Goal: Find specific page/section: Find specific page/section

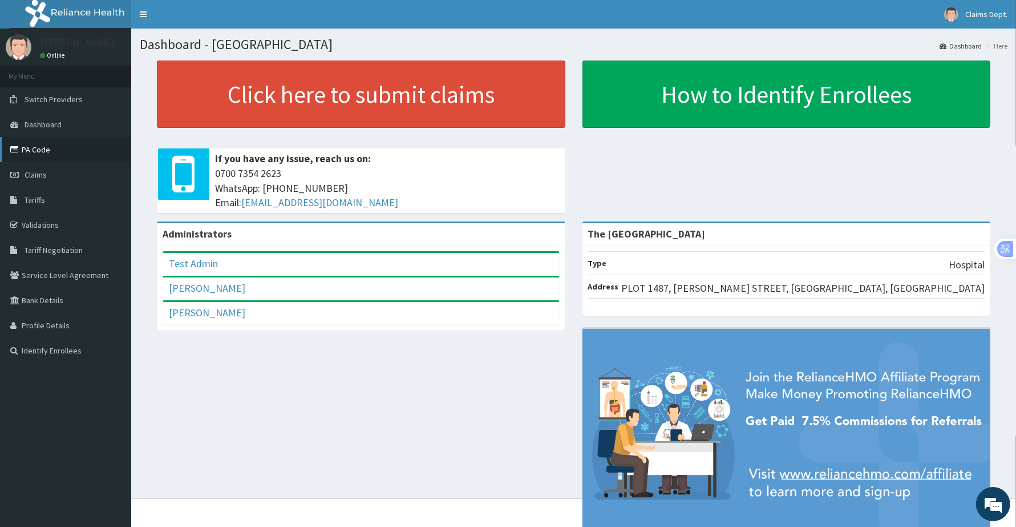
click at [43, 151] on link "PA Code" at bounding box center [65, 149] width 131 height 25
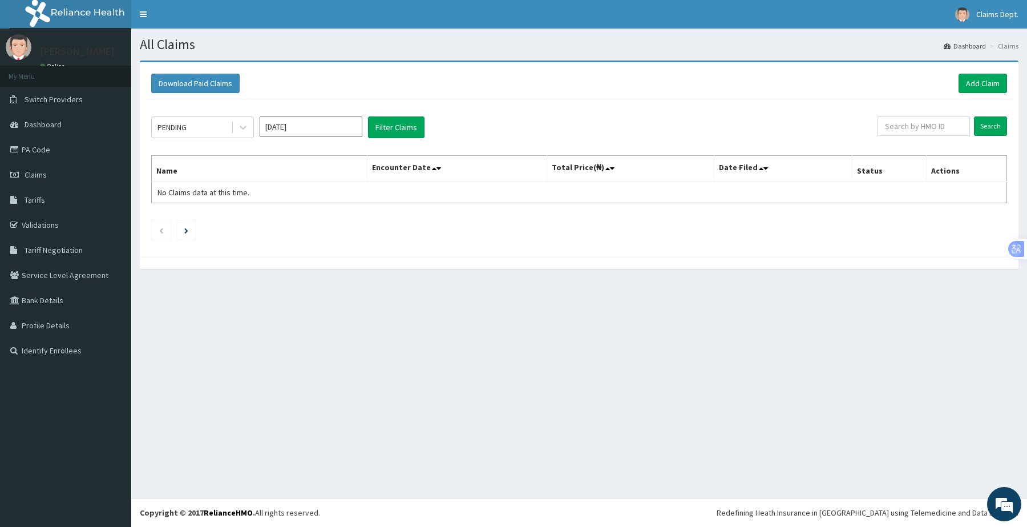
click at [44, 141] on link "PA Code" at bounding box center [65, 149] width 131 height 25
